Goal: Navigation & Orientation: Find specific page/section

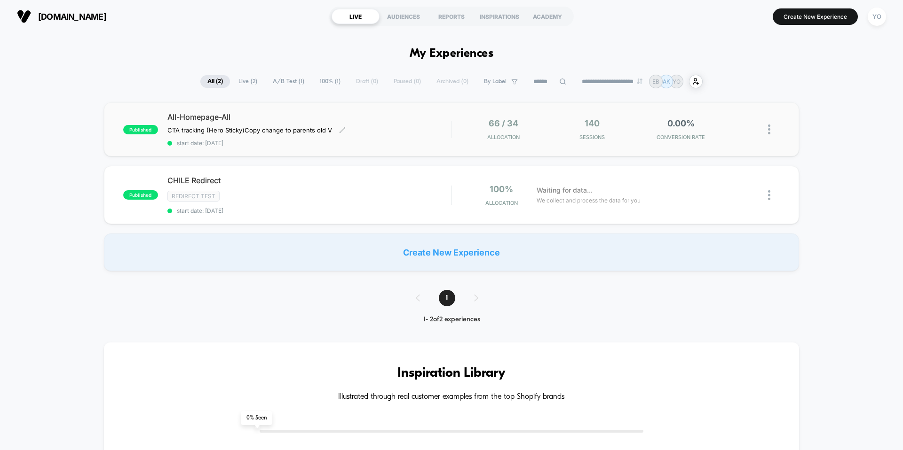
click at [290, 121] on span "All-Homepage-All" at bounding box center [309, 116] width 284 height 9
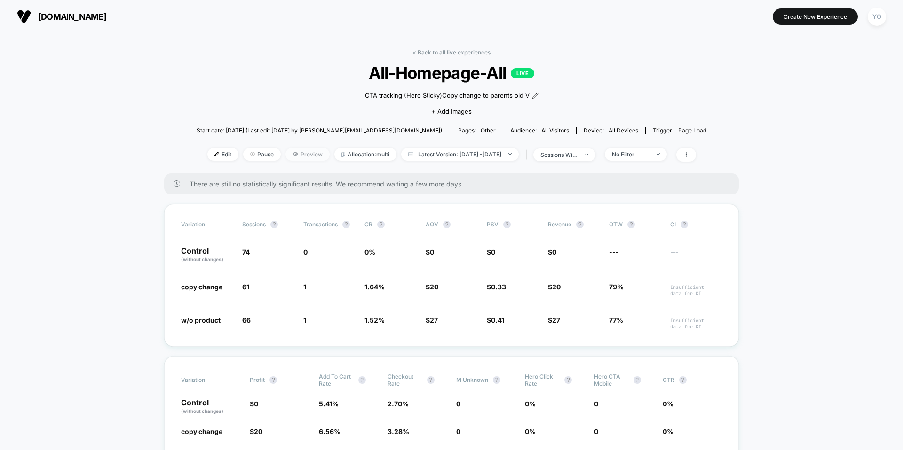
click at [285, 153] on span "Preview" at bounding box center [307, 154] width 44 height 13
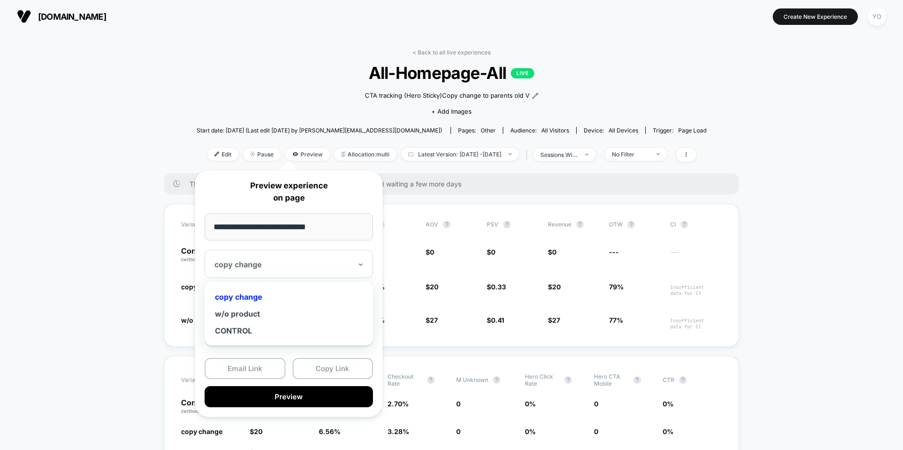
click at [285, 260] on div at bounding box center [282, 264] width 137 height 9
click at [272, 315] on div "w/o product" at bounding box center [288, 314] width 159 height 17
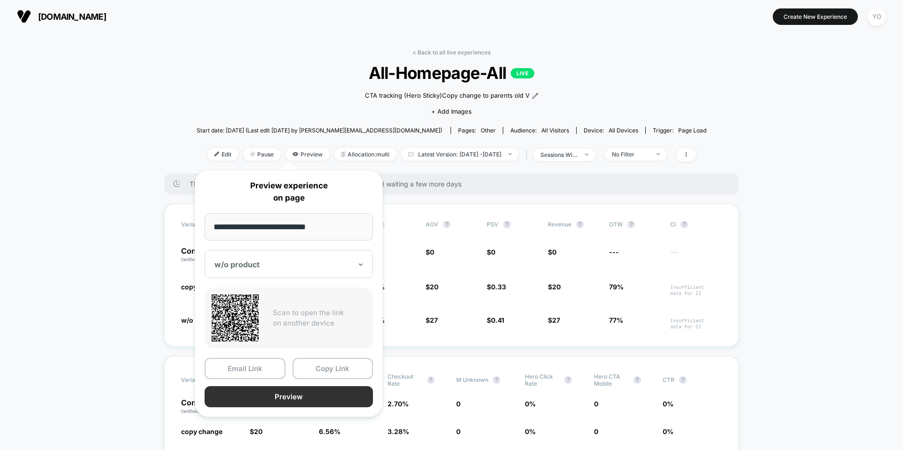
click at [291, 402] on button "Preview" at bounding box center [289, 396] width 168 height 21
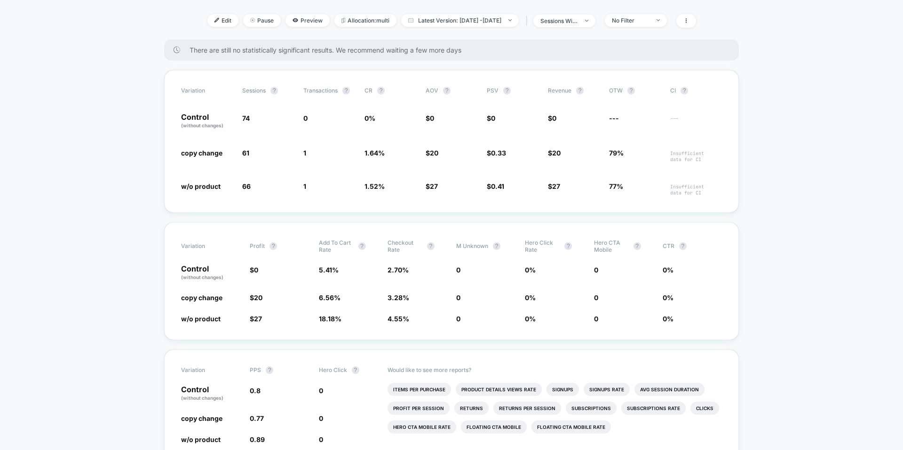
scroll to position [156, 0]
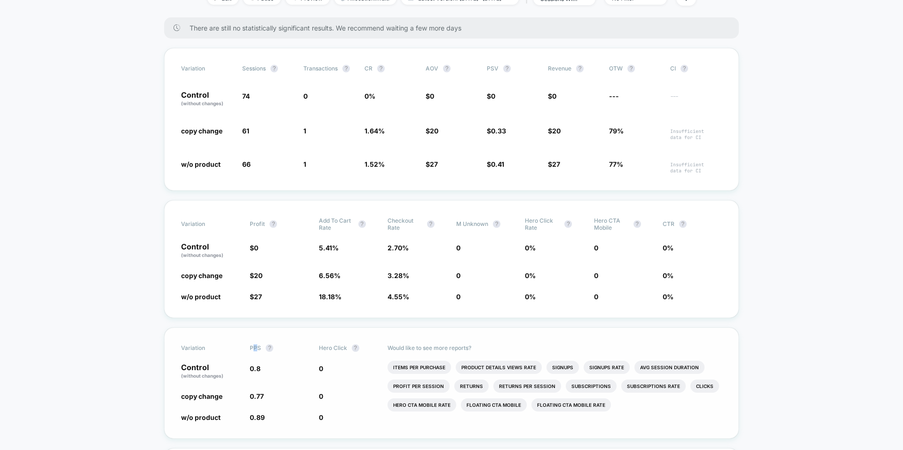
drag, startPoint x: 253, startPoint y: 349, endPoint x: 261, endPoint y: 349, distance: 8.5
click at [260, 349] on span "PPS" at bounding box center [255, 348] width 11 height 7
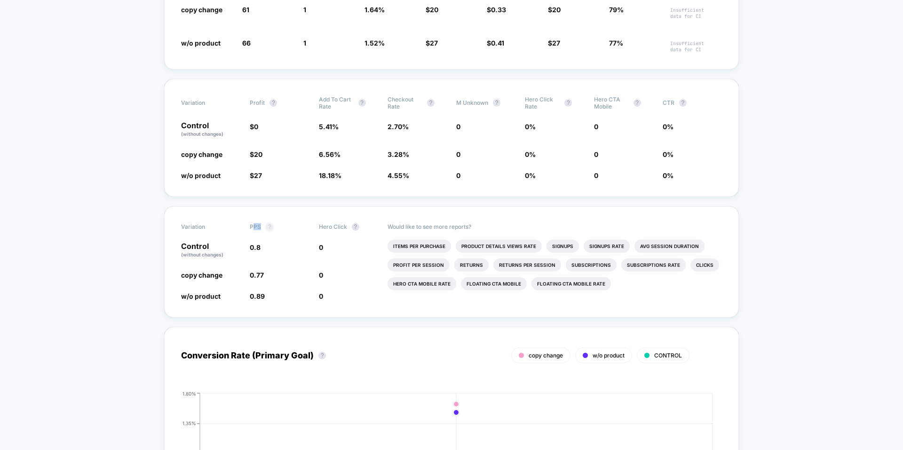
scroll to position [0, 0]
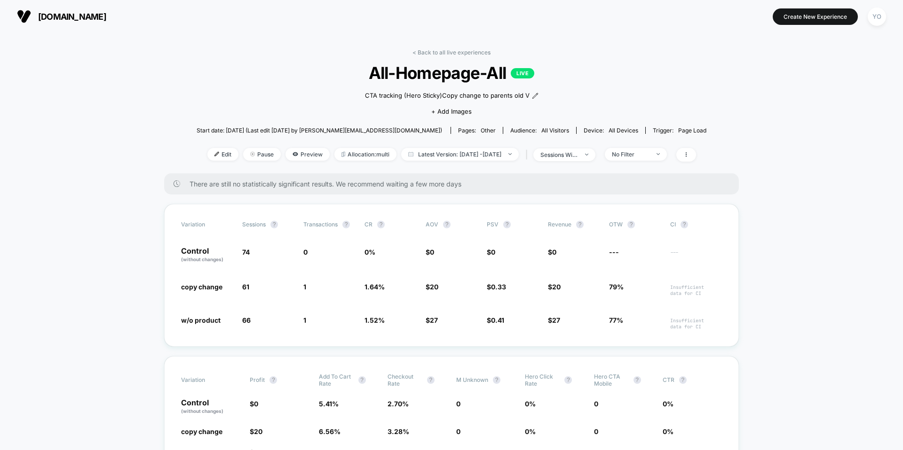
click at [87, 17] on span "[DOMAIN_NAME]" at bounding box center [72, 17] width 68 height 10
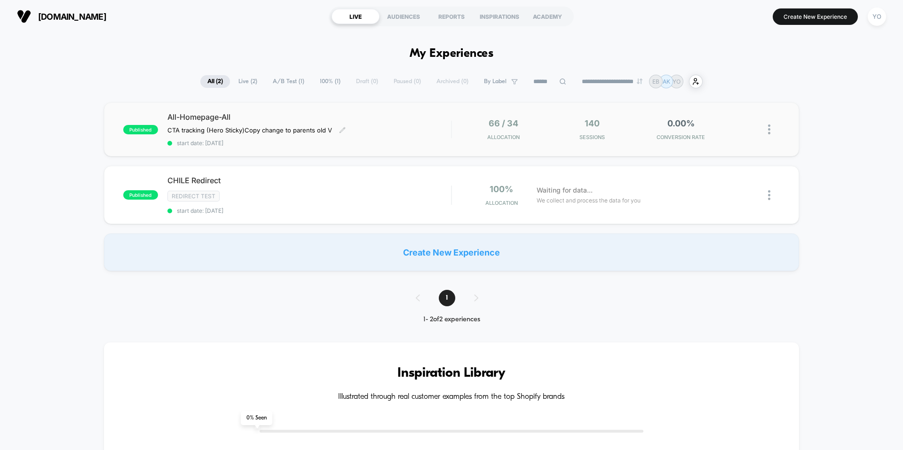
click at [345, 126] on div "All-Homepage-All CTA tracking (Hero Sticky) Copy change to parents old V Click …" at bounding box center [309, 129] width 284 height 34
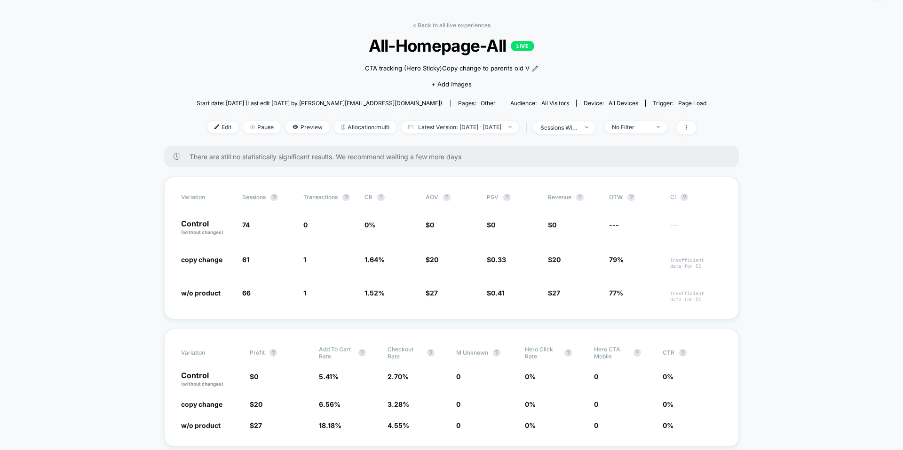
scroll to position [27, 0]
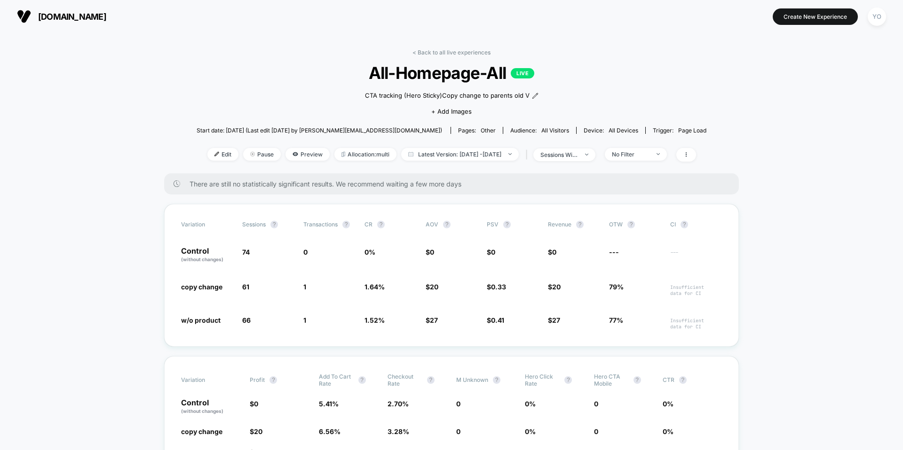
click at [52, 19] on span "[DOMAIN_NAME]" at bounding box center [72, 17] width 68 height 10
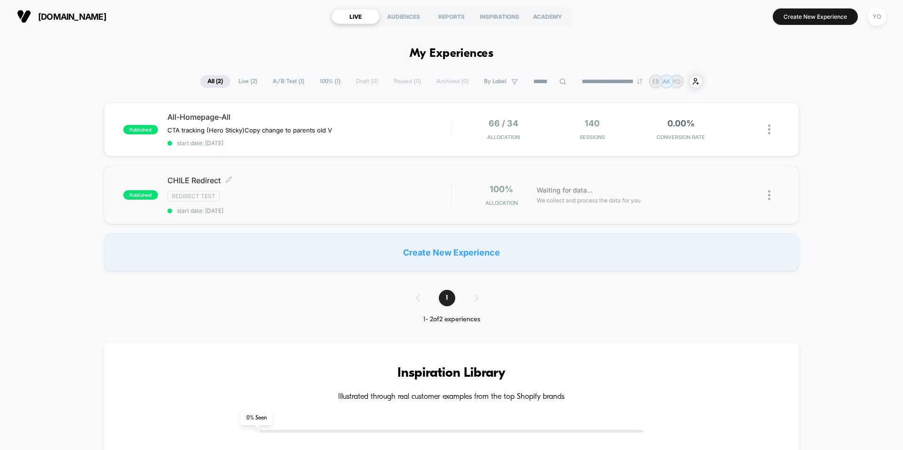
click at [262, 201] on div "Redirect Test" at bounding box center [309, 196] width 284 height 11
